Goal: Task Accomplishment & Management: Use online tool/utility

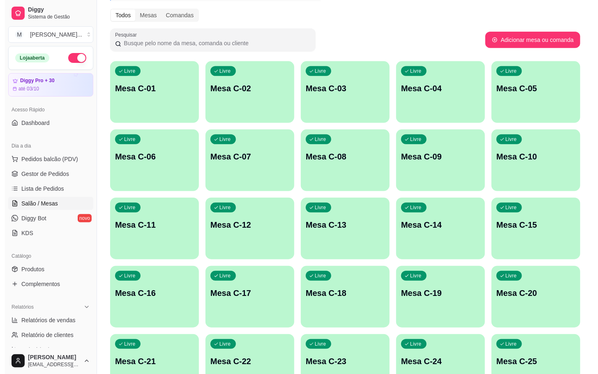
scroll to position [223, 0]
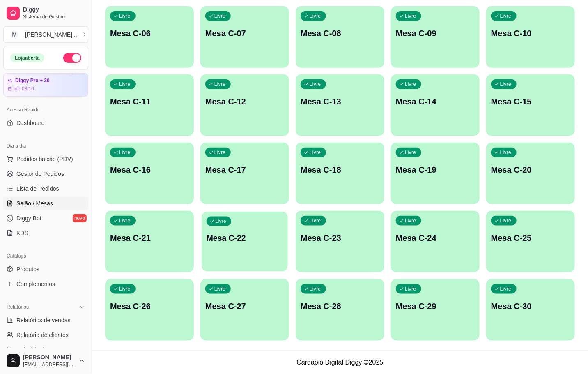
click at [248, 242] on p "Mesa C-22" at bounding box center [245, 238] width 76 height 11
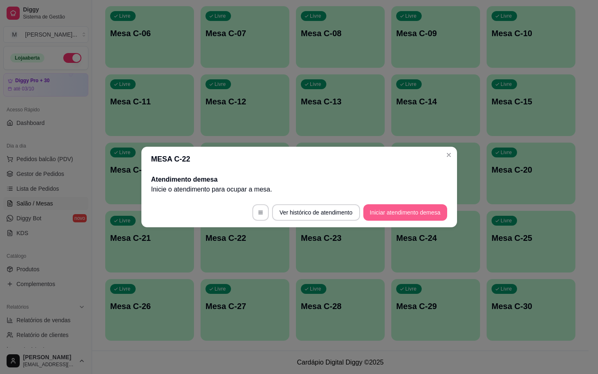
click at [404, 206] on button "Iniciar atendimento de mesa" at bounding box center [405, 212] width 84 height 16
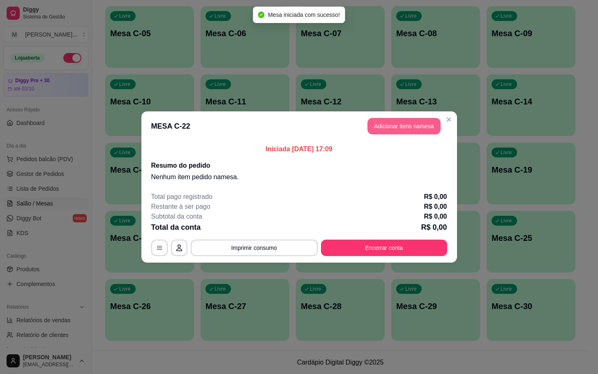
click at [393, 118] on header "MESA C-22 Adicionar itens na mesa" at bounding box center [299, 126] width 316 height 30
click at [387, 127] on button "Adicionar itens na mesa" at bounding box center [404, 126] width 71 height 16
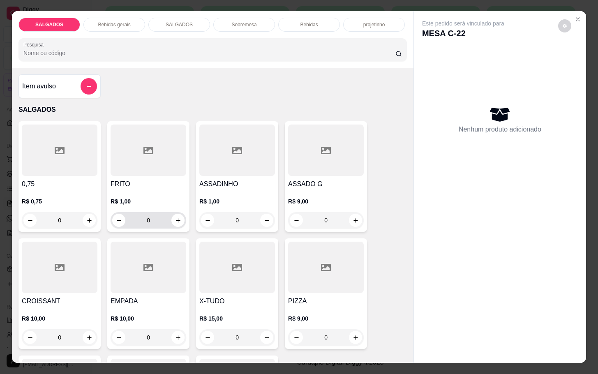
click at [158, 221] on input "0" at bounding box center [148, 220] width 46 height 16
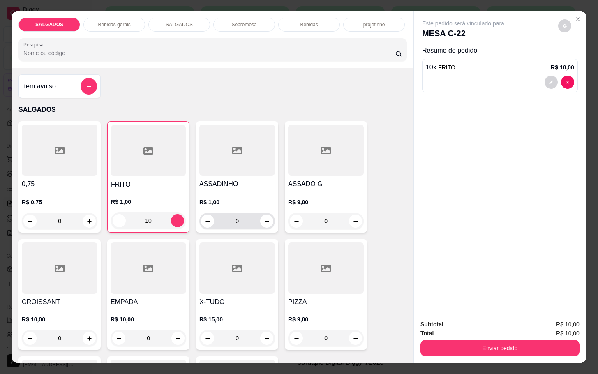
type input "10"
click at [247, 221] on input "0" at bounding box center [237, 221] width 46 height 16
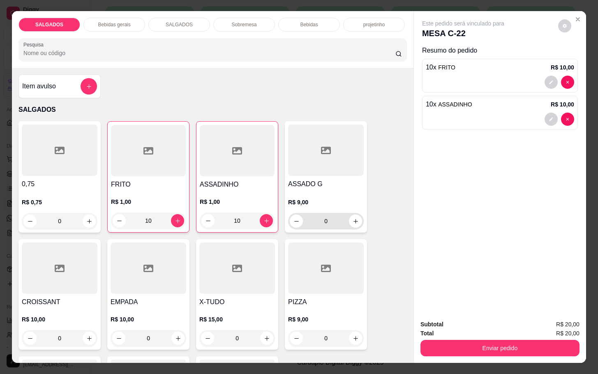
type input "10"
click at [353, 218] on icon "increase-product-quantity" at bounding box center [356, 221] width 6 height 6
click at [352, 218] on icon "increase-product-quantity" at bounding box center [355, 221] width 6 height 6
type input "2"
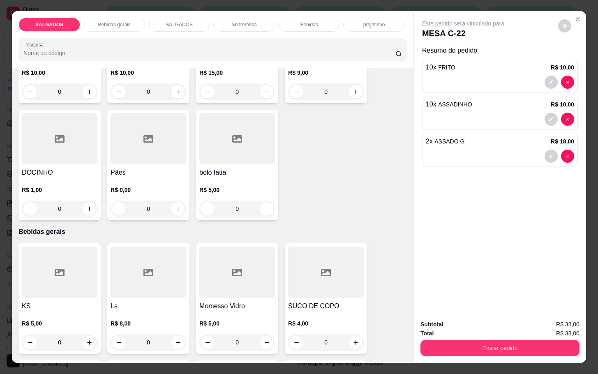
scroll to position [431, 0]
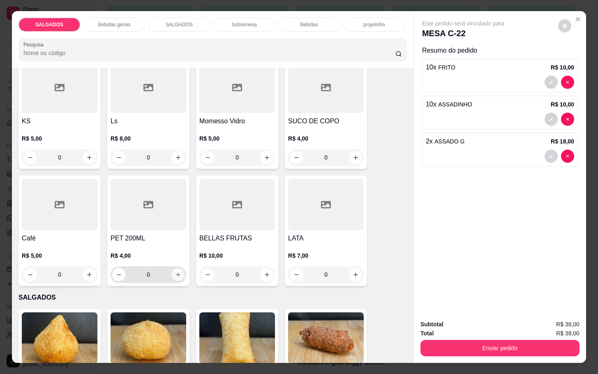
click at [175, 272] on icon "increase-product-quantity" at bounding box center [178, 275] width 6 height 6
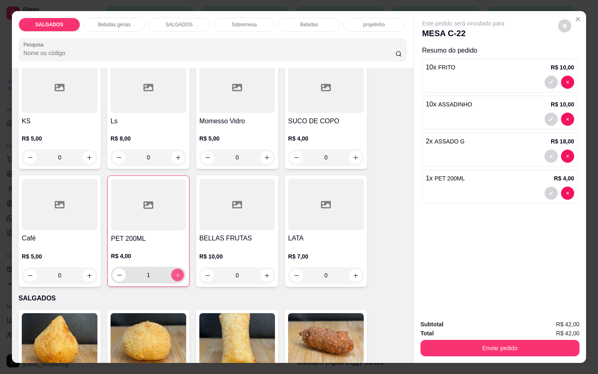
click at [175, 272] on icon "increase-product-quantity" at bounding box center [178, 275] width 6 height 6
type input "2"
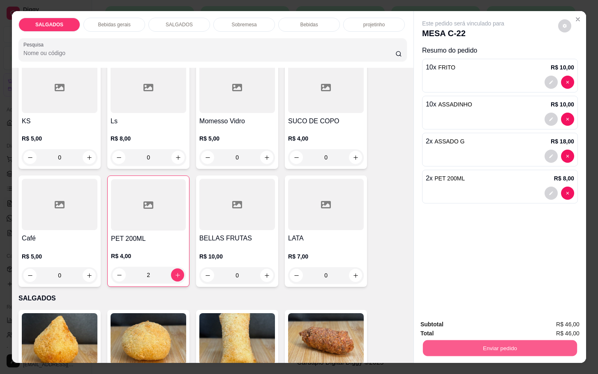
click at [488, 348] on button "Enviar pedido" at bounding box center [500, 348] width 154 height 16
click at [486, 320] on button "Não registrar e enviar pedido" at bounding box center [471, 323] width 83 height 15
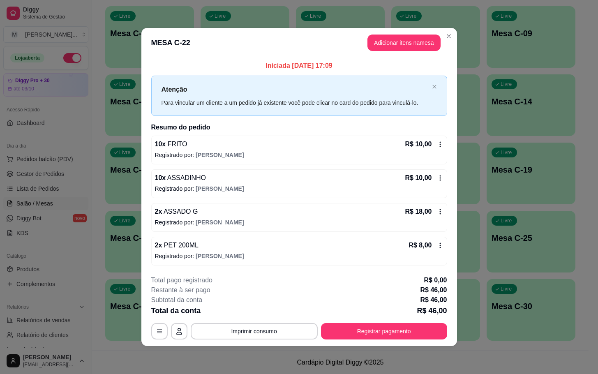
click at [435, 245] on div "R$ 8,00" at bounding box center [425, 245] width 35 height 10
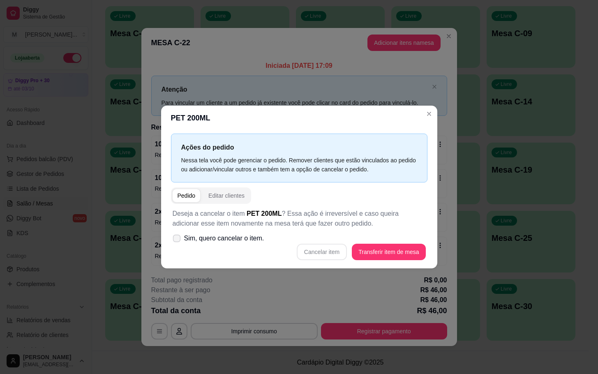
click at [227, 238] on span "Sim, quero cancelar o item." at bounding box center [224, 238] width 80 height 10
click at [178, 240] on input "Sim, quero cancelar o item." at bounding box center [174, 242] width 5 height 5
checkbox input "true"
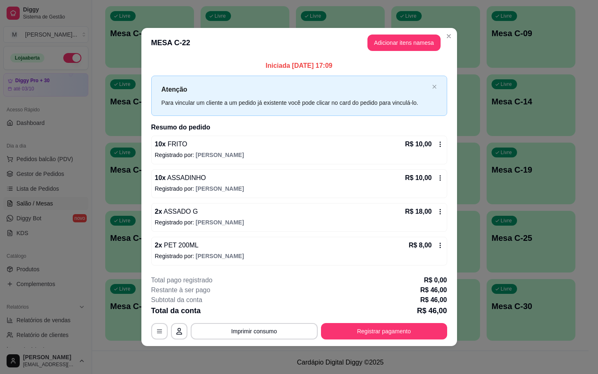
click at [438, 244] on icon at bounding box center [440, 245] width 7 height 7
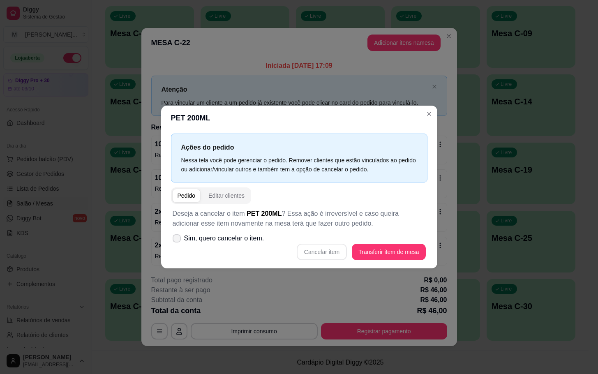
click at [212, 242] on span "Sim, quero cancelar o item." at bounding box center [224, 238] width 80 height 10
click at [178, 242] on input "Sim, quero cancelar o item." at bounding box center [174, 242] width 5 height 5
checkbox input "true"
click at [326, 251] on button "Cancelar item" at bounding box center [322, 252] width 50 height 16
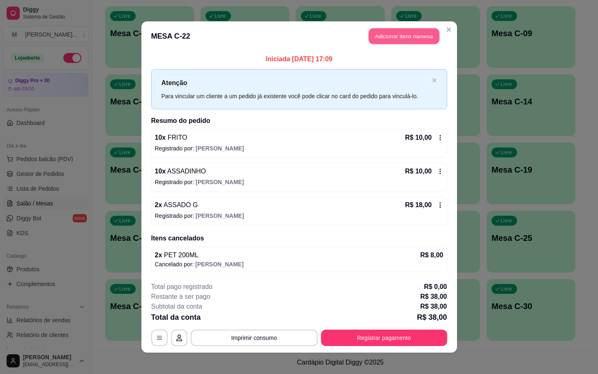
click at [399, 31] on button "Adicionar itens na mesa" at bounding box center [404, 36] width 71 height 16
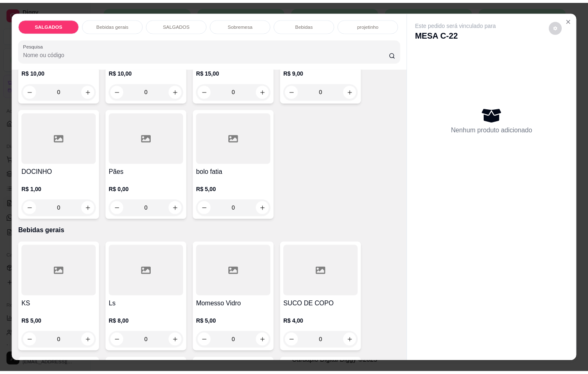
scroll to position [370, 0]
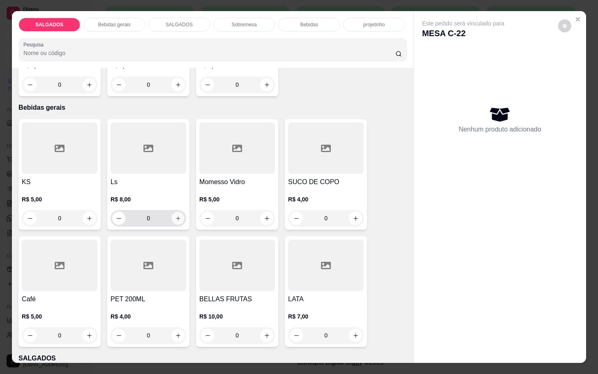
click at [175, 217] on button "increase-product-quantity" at bounding box center [178, 218] width 13 height 13
type input "1"
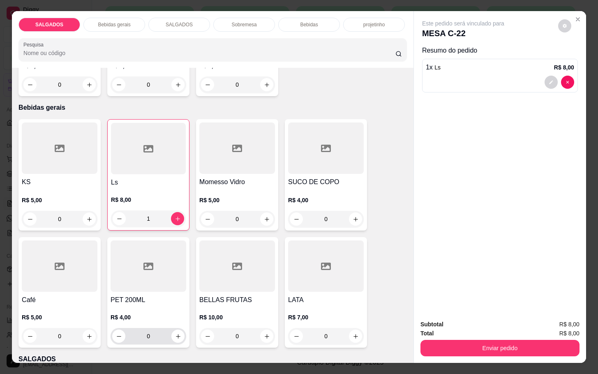
drag, startPoint x: 181, startPoint y: 333, endPoint x: 171, endPoint y: 334, distance: 10.8
click at [171, 334] on div "0" at bounding box center [149, 336] width 76 height 16
click at [175, 334] on icon "increase-product-quantity" at bounding box center [178, 336] width 6 height 6
type input "1"
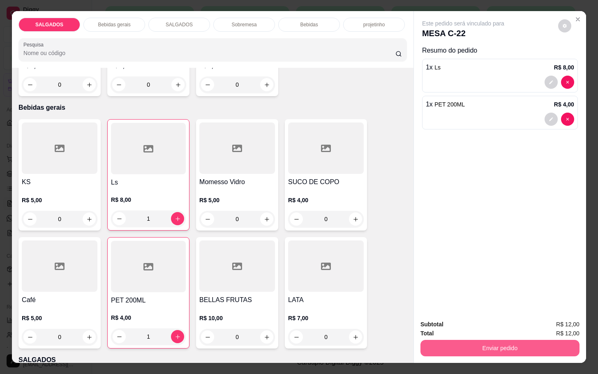
click at [472, 347] on button "Enviar pedido" at bounding box center [499, 348] width 159 height 16
click at [461, 323] on button "Não registrar e enviar pedido" at bounding box center [471, 323] width 83 height 15
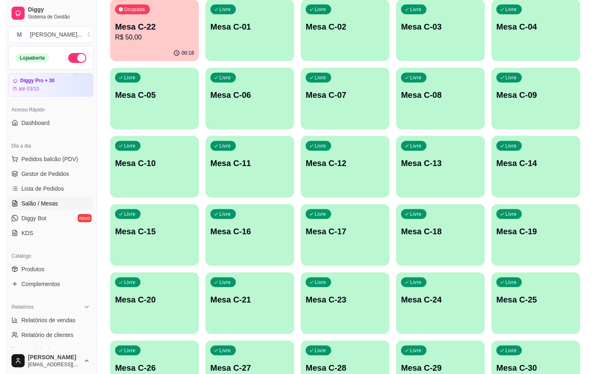
scroll to position [100, 0]
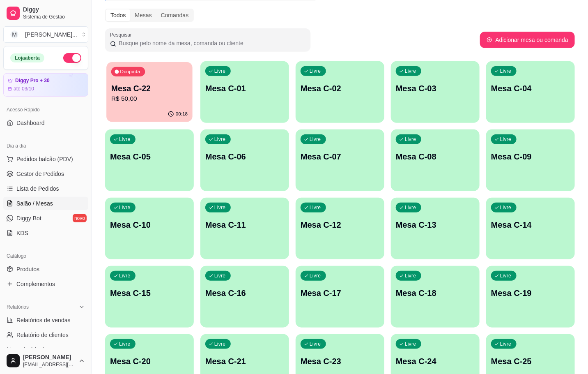
click at [176, 78] on div "Ocupada Mesa C-22 R$ 50,00" at bounding box center [149, 84] width 86 height 44
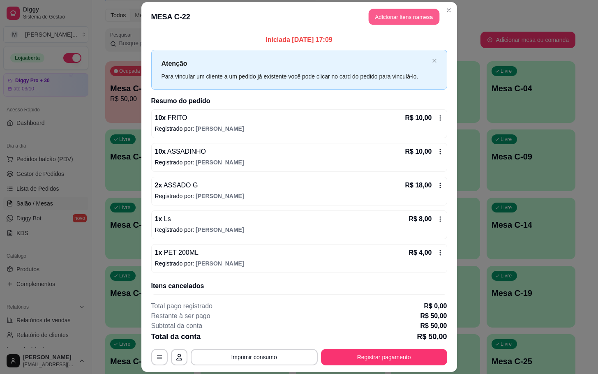
click at [400, 20] on button "Adicionar itens na mesa" at bounding box center [404, 17] width 71 height 16
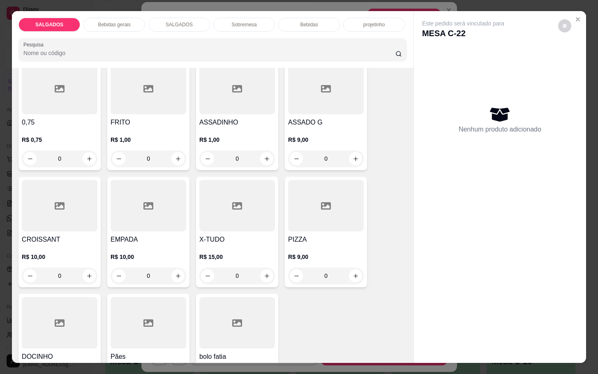
scroll to position [123, 0]
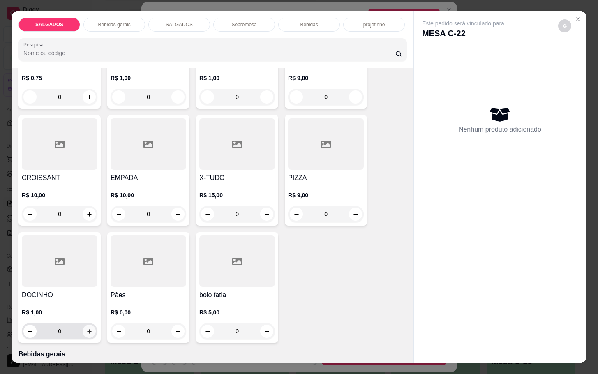
click at [86, 328] on icon "increase-product-quantity" at bounding box center [89, 331] width 6 height 6
type input "1"
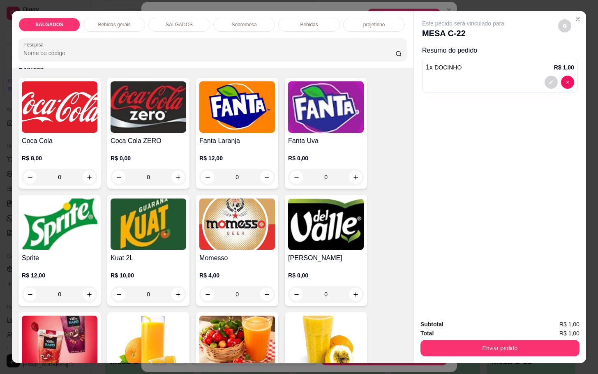
scroll to position [1109, 0]
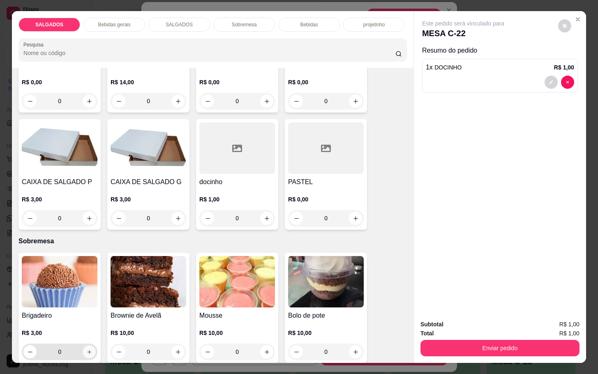
click at [86, 346] on button "increase-product-quantity" at bounding box center [89, 352] width 13 height 13
type input "1"
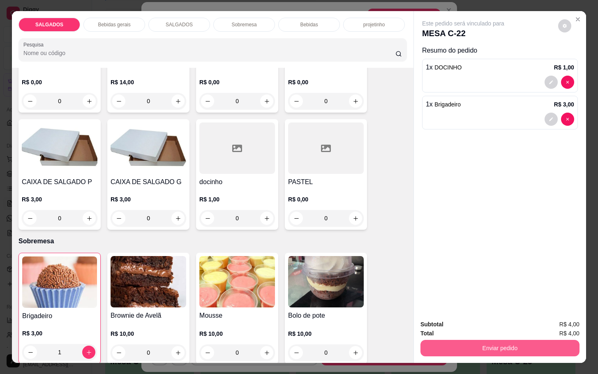
click at [504, 346] on button "Enviar pedido" at bounding box center [499, 348] width 159 height 16
click at [482, 321] on button "Não registrar e enviar pedido" at bounding box center [471, 323] width 83 height 15
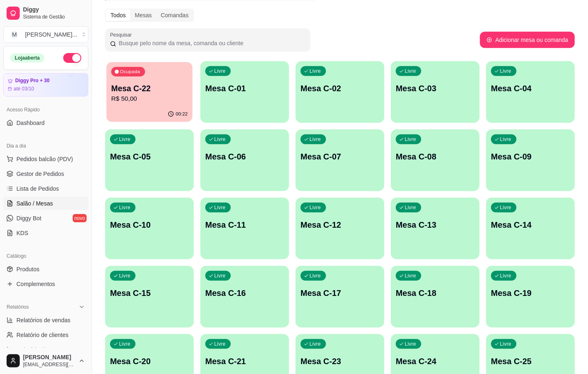
click at [174, 87] on p "Mesa C-22" at bounding box center [149, 88] width 76 height 11
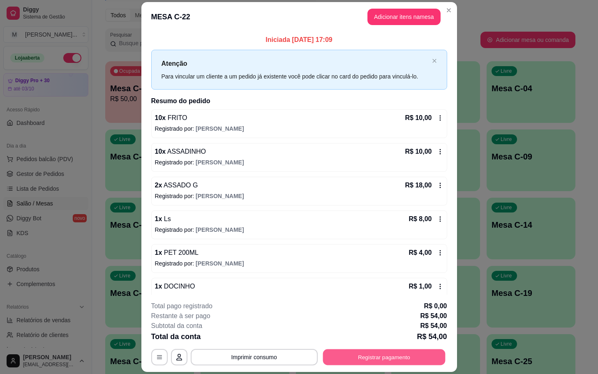
click at [391, 353] on button "Registrar pagamento" at bounding box center [384, 357] width 122 height 16
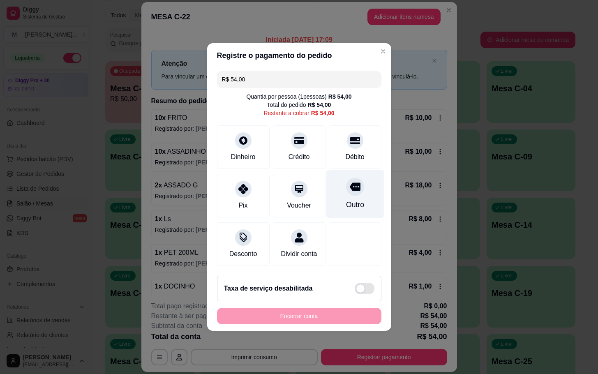
click at [346, 203] on div "Outro" at bounding box center [355, 204] width 18 height 11
type input "R$ 0,00"
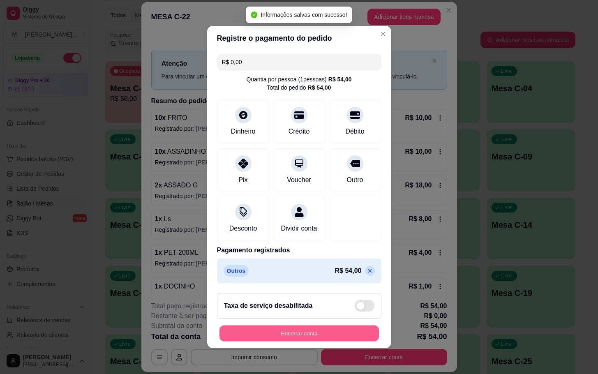
click at [323, 341] on button "Encerrar conta" at bounding box center [298, 333] width 159 height 16
